Goal: Task Accomplishment & Management: Manage account settings

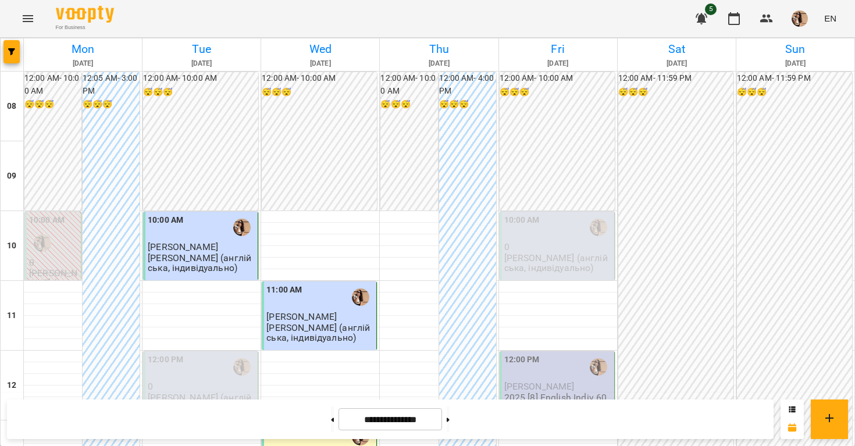
scroll to position [133, 0]
click at [528, 381] on span "[PERSON_NAME]" at bounding box center [539, 386] width 70 height 11
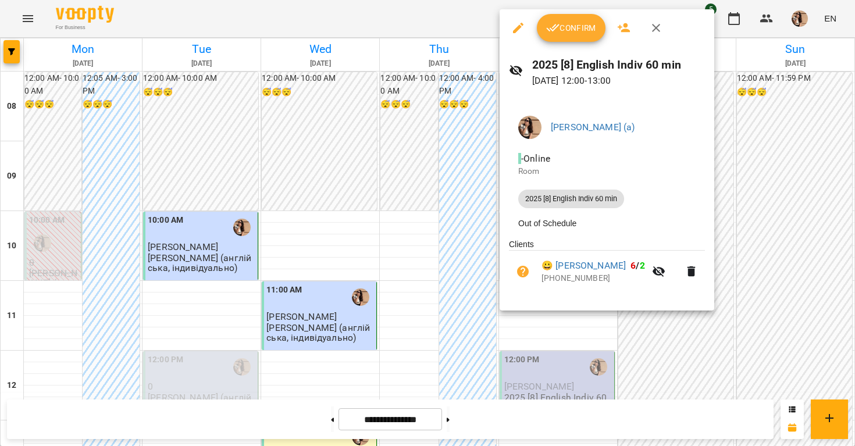
click at [561, 30] on span "Confirm" at bounding box center [571, 28] width 50 height 14
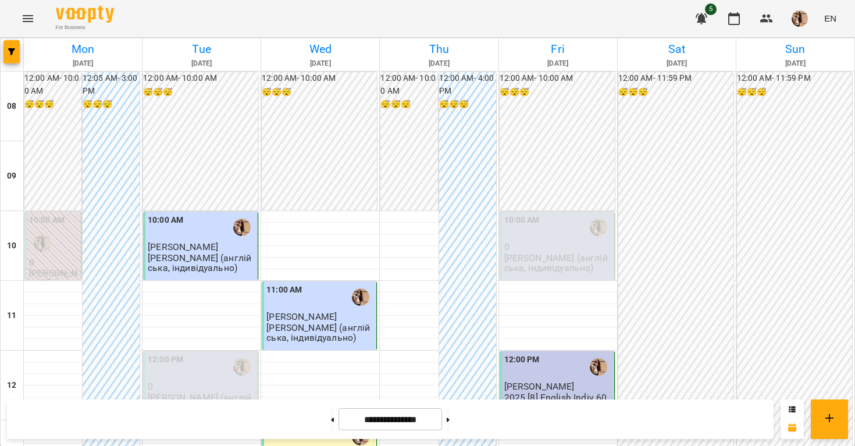
scroll to position [260, 0]
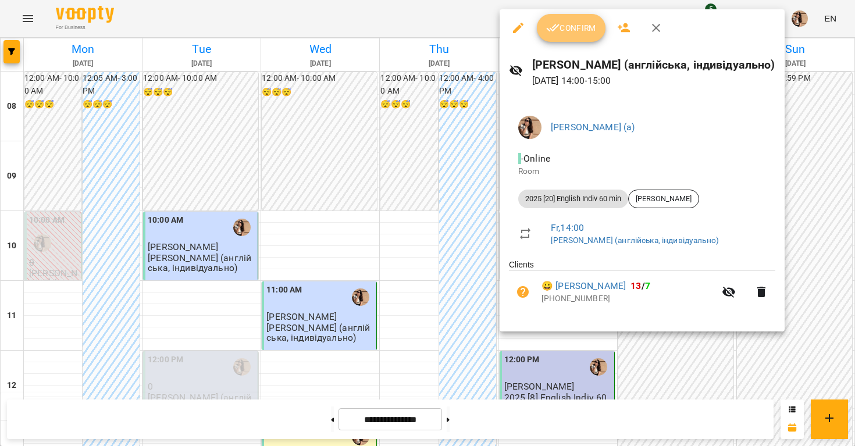
click at [566, 37] on button "Confirm" at bounding box center [571, 28] width 69 height 28
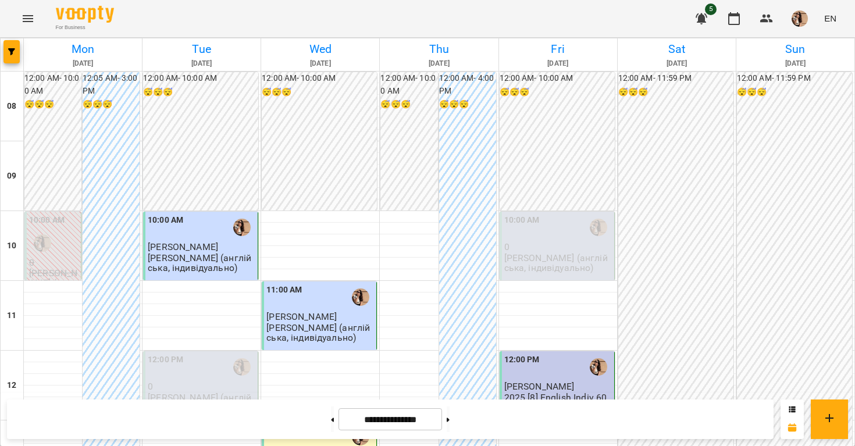
scroll to position [277, 0]
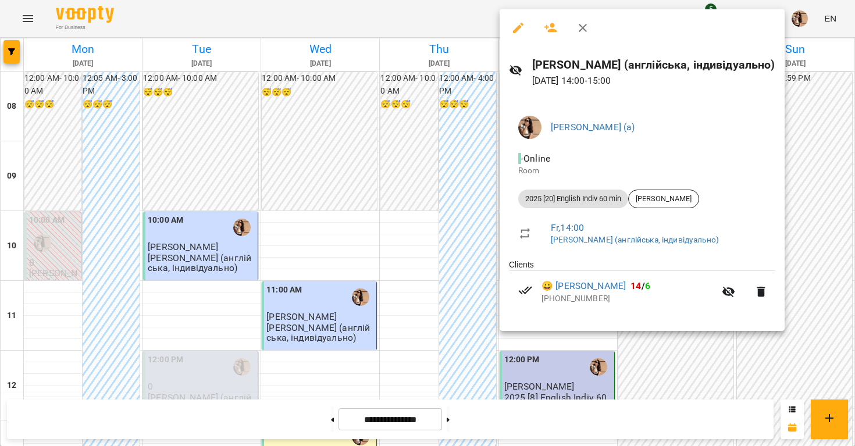
click at [443, 249] on div at bounding box center [427, 223] width 855 height 446
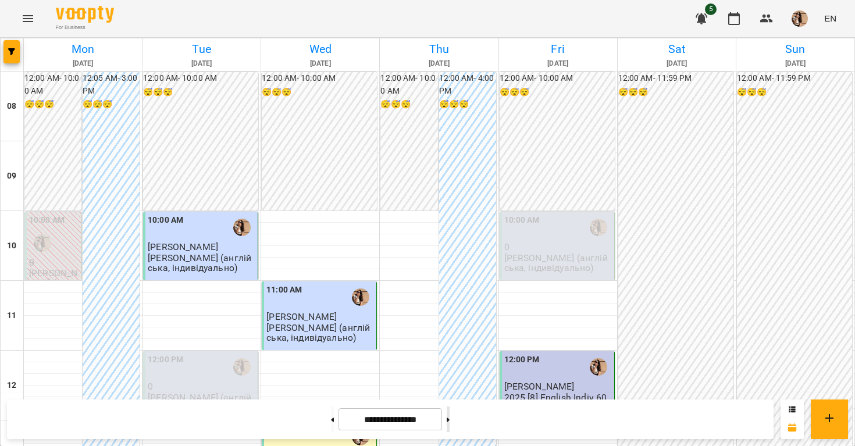
click at [450, 420] on button at bounding box center [448, 420] width 3 height 26
type input "**********"
